Goal: Information Seeking & Learning: Learn about a topic

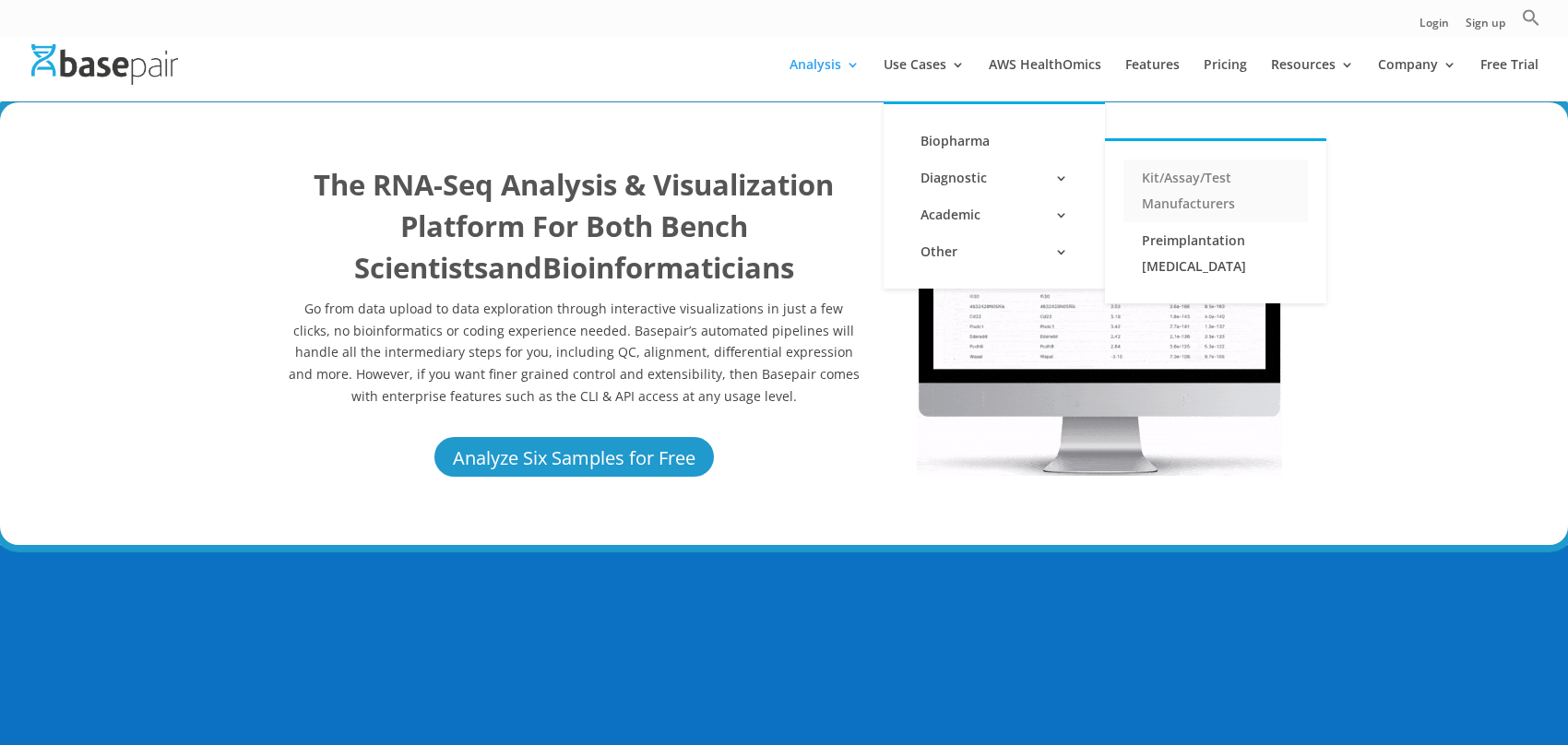
click at [1201, 187] on link "Kit/Assay/Test Manufacturers" at bounding box center [1216, 191] width 185 height 63
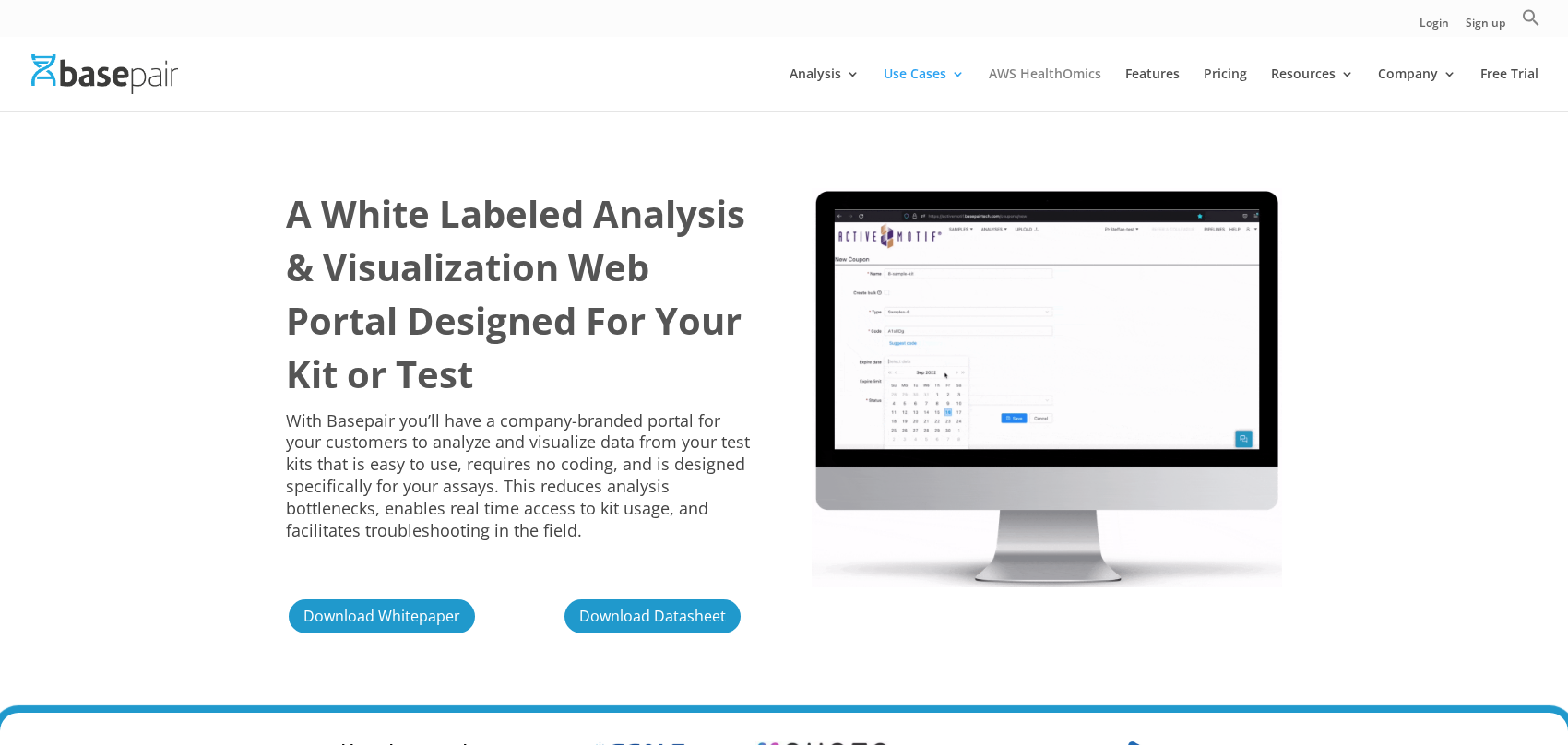
click at [1065, 75] on link "AWS HealthOmics" at bounding box center [1045, 89] width 112 height 44
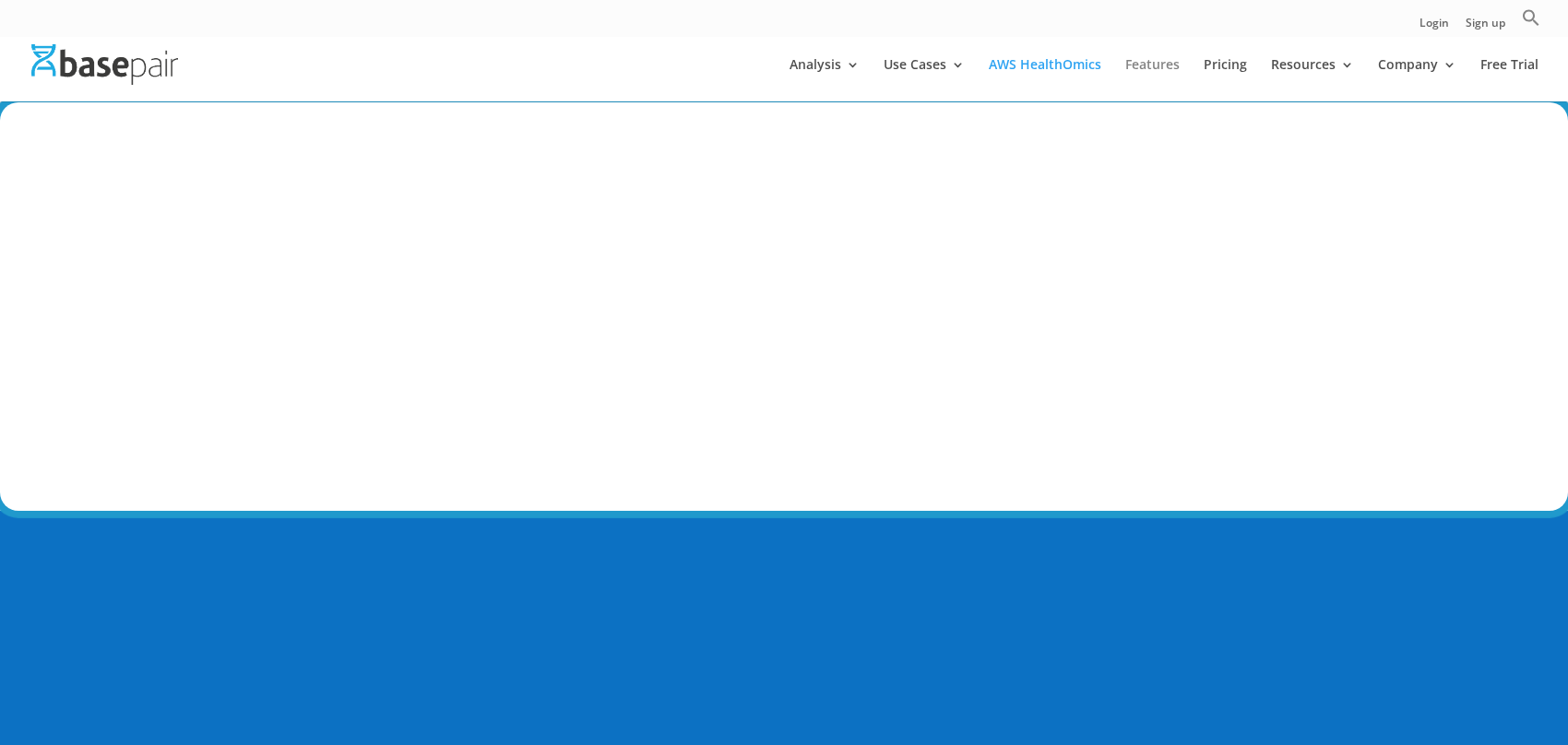
click at [1158, 63] on link "Features" at bounding box center [1152, 80] width 54 height 44
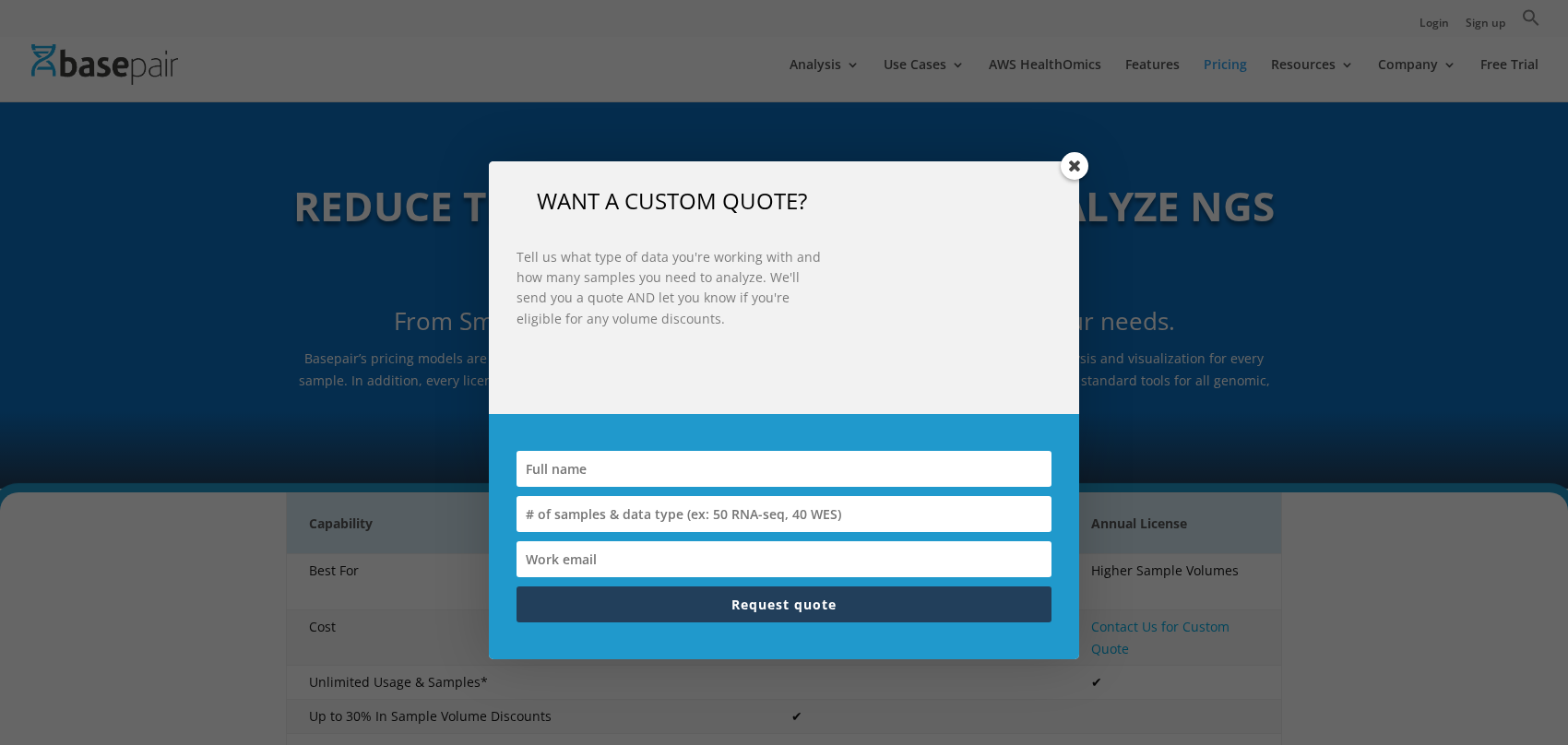
click at [1430, 140] on div "WANT A CUSTOM QUOTE? Tell us what type of data you're working with and how many…" at bounding box center [784, 372] width 1568 height 745
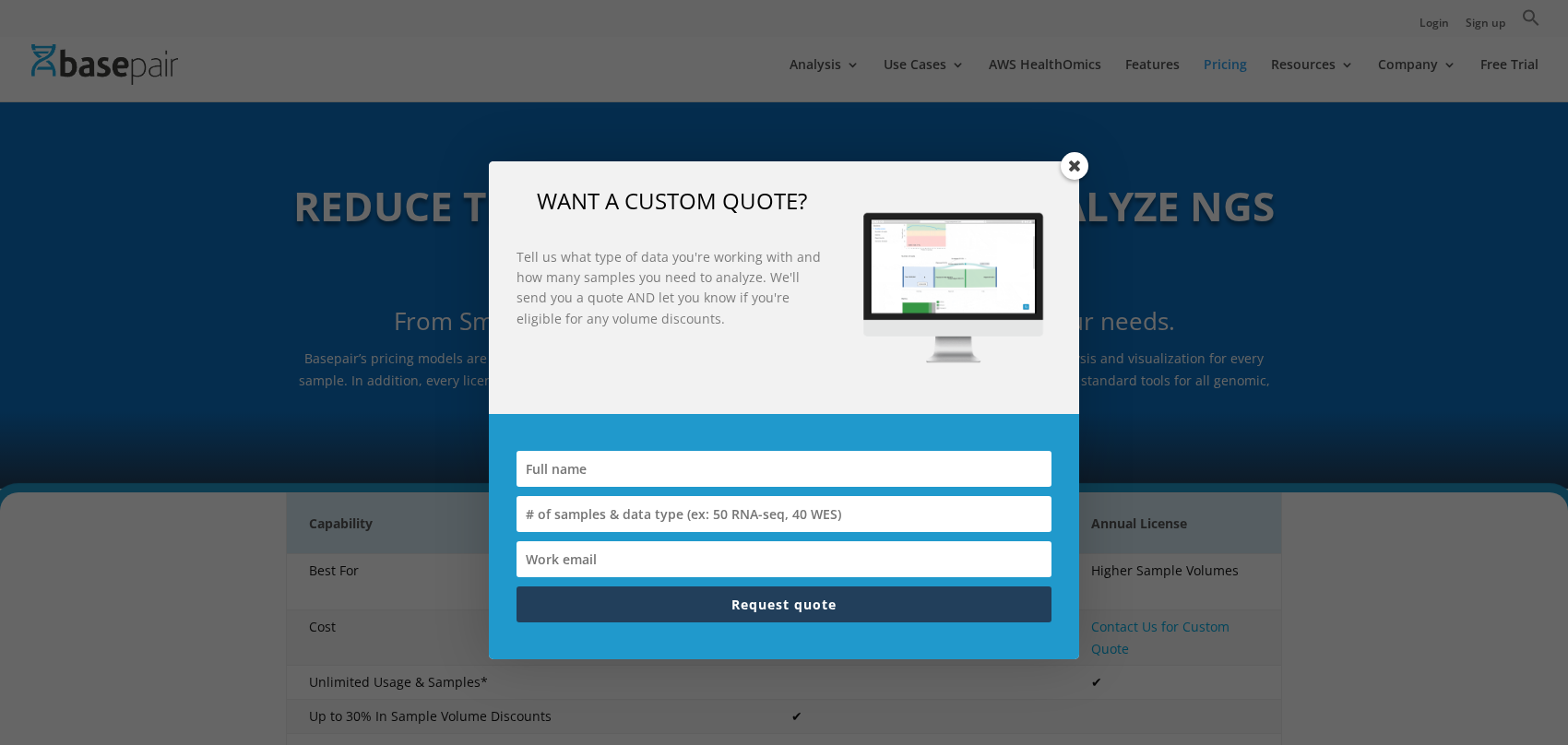
drag, startPoint x: 1074, startPoint y: 163, endPoint x: 1110, endPoint y: 159, distance: 36.2
click at [1075, 162] on span at bounding box center [1074, 166] width 28 height 28
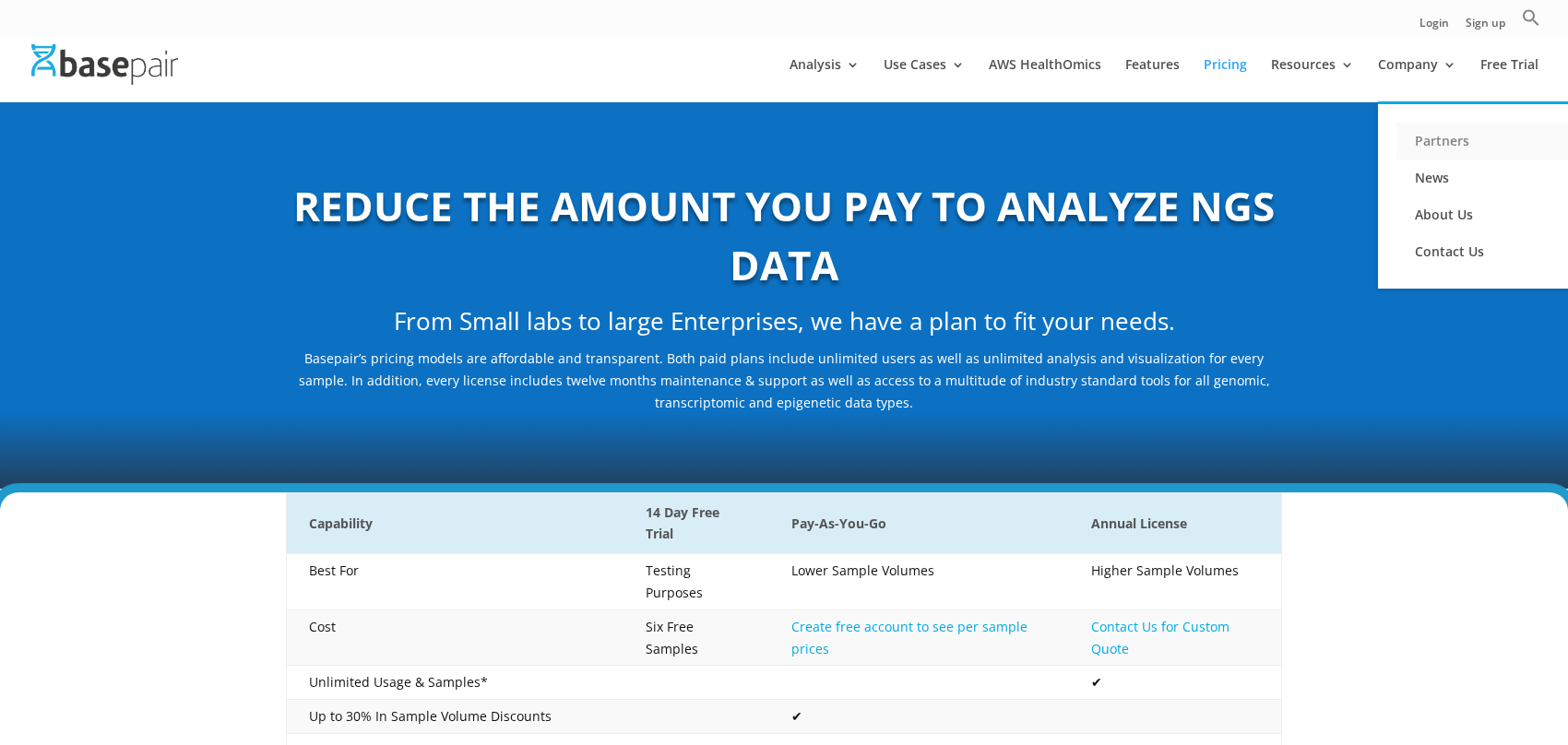
click at [1444, 135] on link "Partners" at bounding box center [1489, 141] width 185 height 37
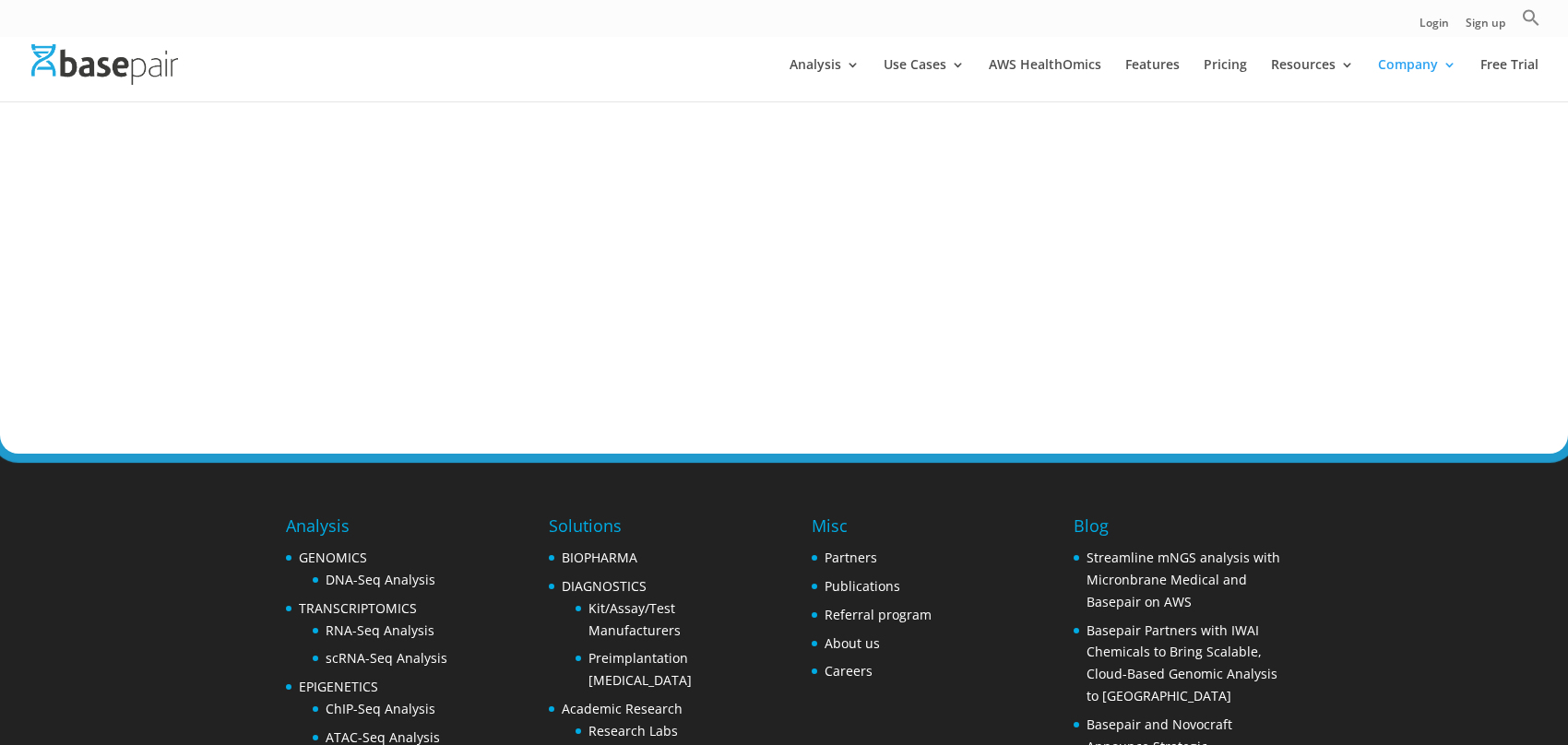
scroll to position [8151, 0]
